Goal: Find specific page/section: Find specific page/section

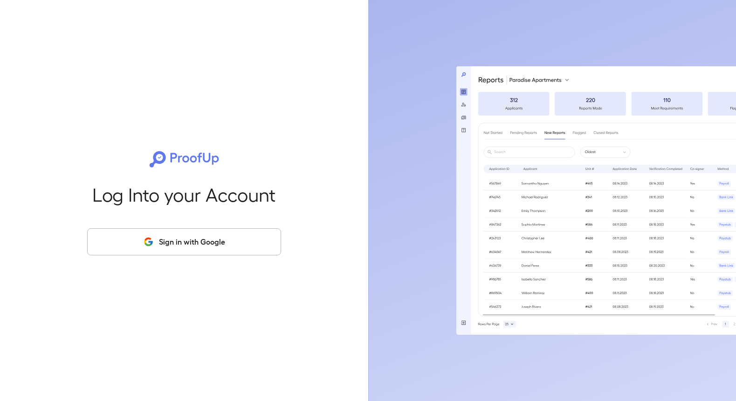
click at [174, 244] on button "Sign in with Google" at bounding box center [184, 241] width 194 height 27
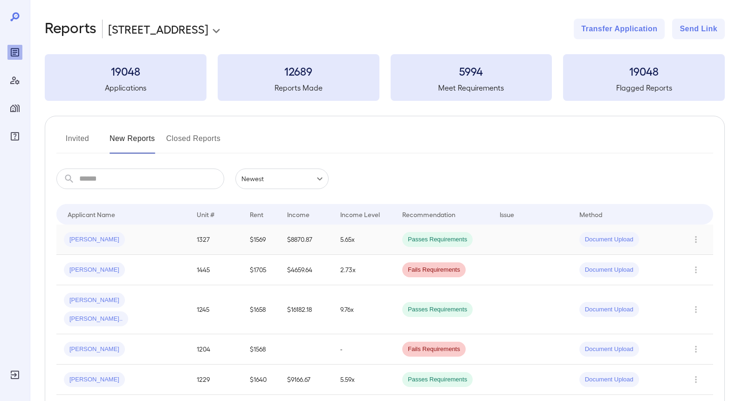
click at [174, 244] on div "[PERSON_NAME]" at bounding box center [123, 239] width 118 height 15
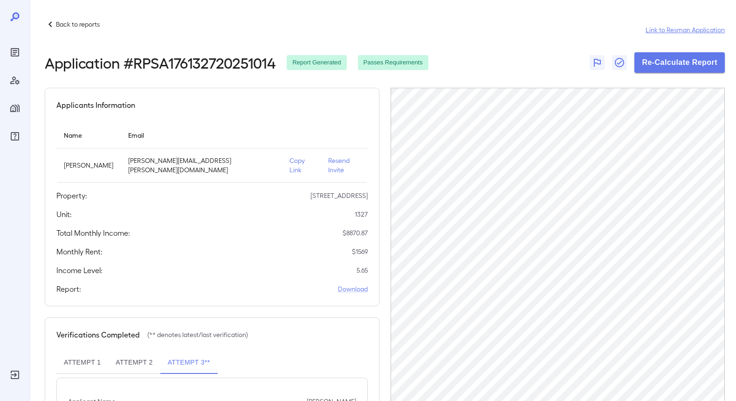
click at [681, 30] on link "Link to Resman Application" at bounding box center [685, 29] width 79 height 9
